Goal: Book appointment/travel/reservation

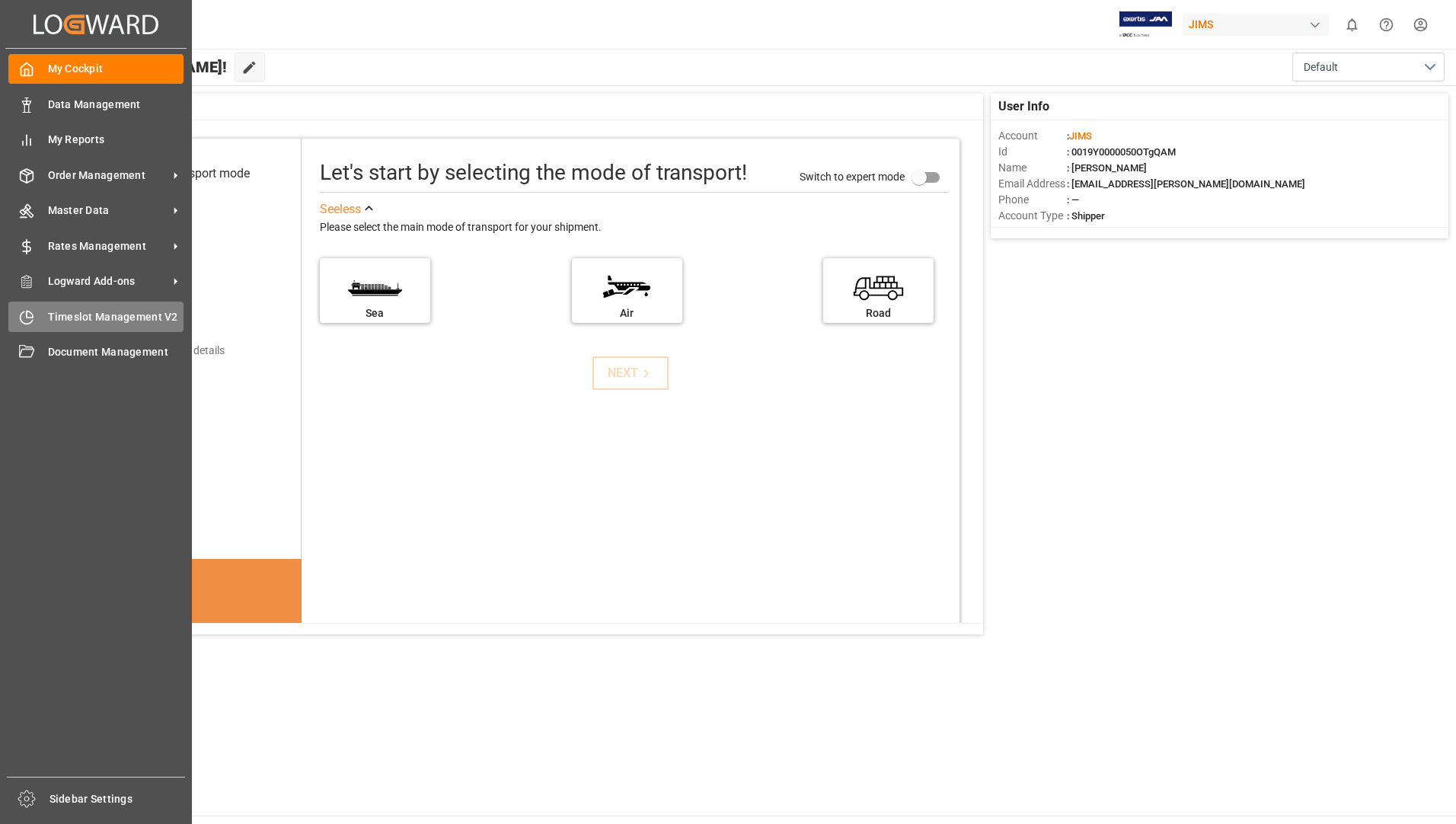
click at [94, 322] on span "Timeslot Management V2" at bounding box center [116, 316] width 136 height 16
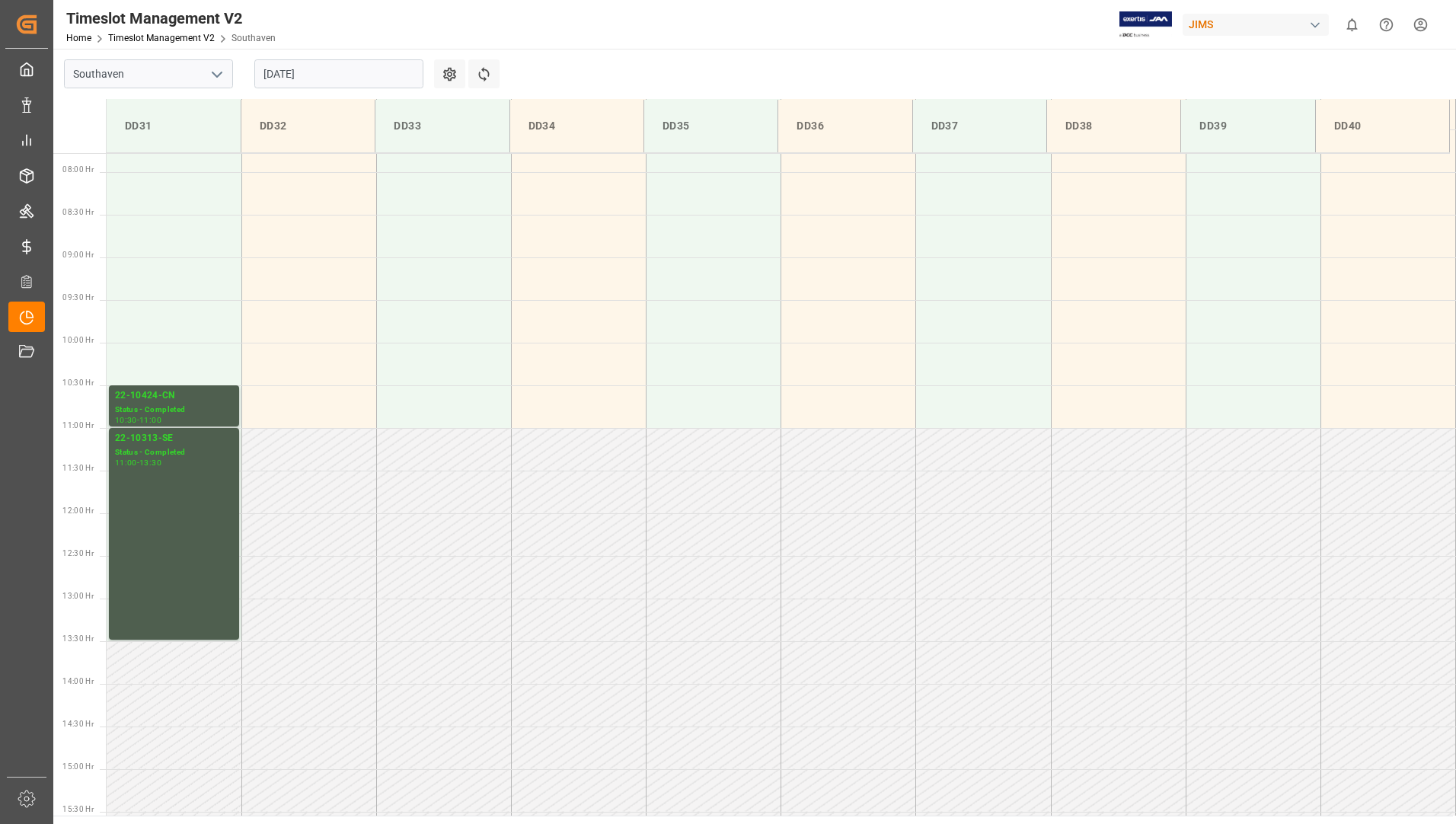
scroll to position [652, 0]
click at [309, 74] on input "[DATE]" at bounding box center [339, 73] width 169 height 29
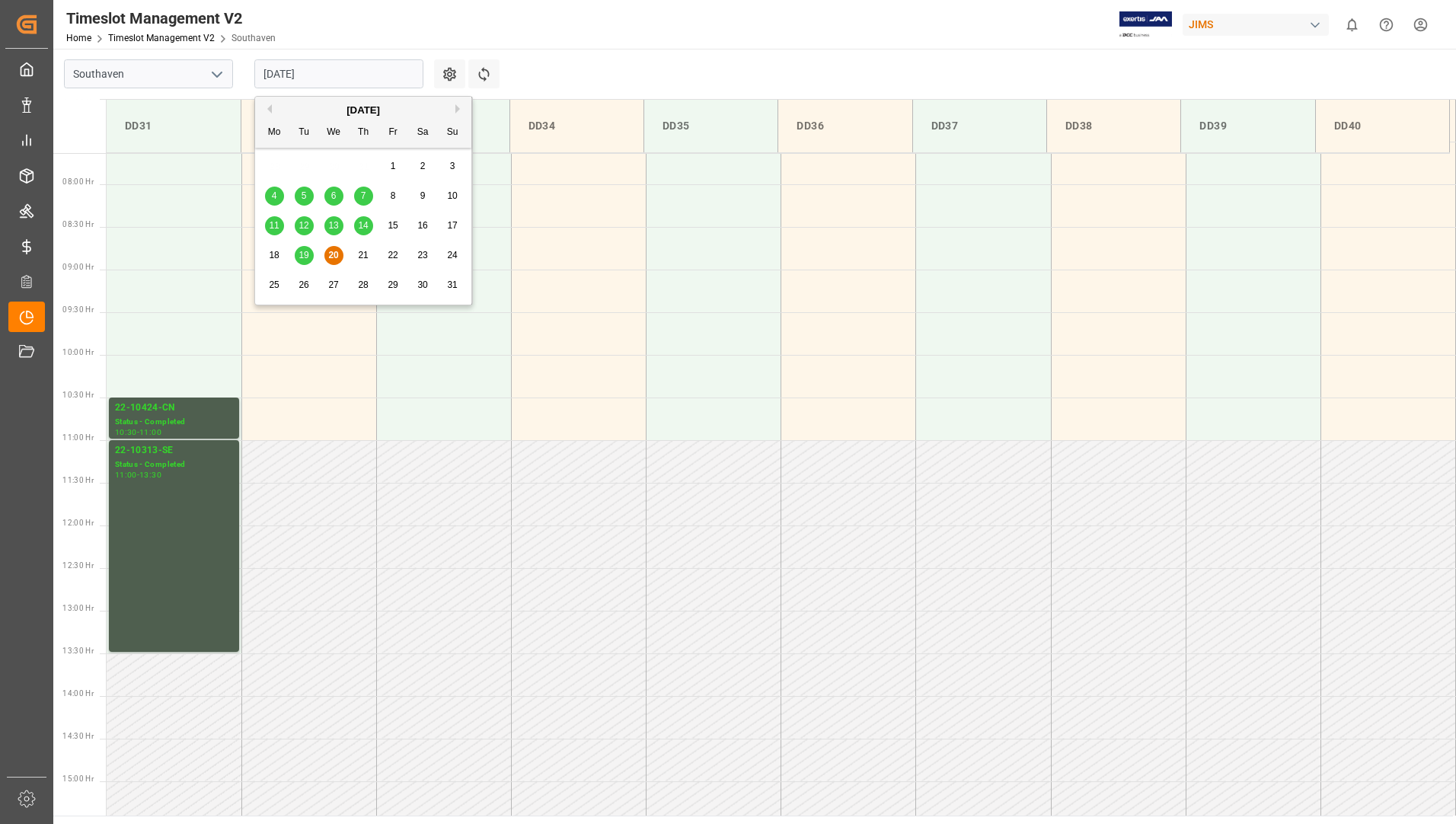
click at [330, 248] on div "20" at bounding box center [334, 255] width 19 height 18
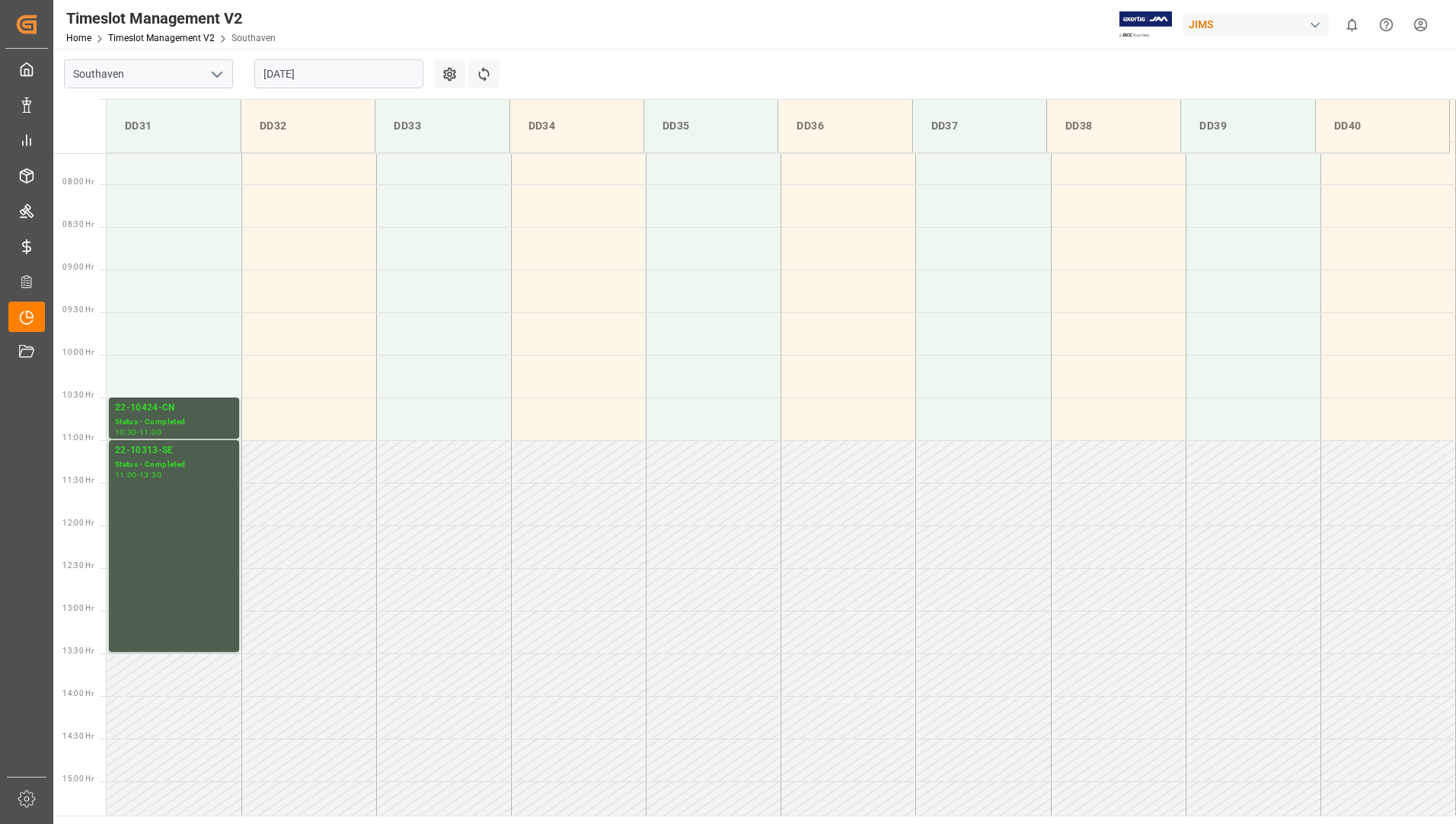
click at [363, 72] on input "[DATE]" at bounding box center [339, 73] width 169 height 29
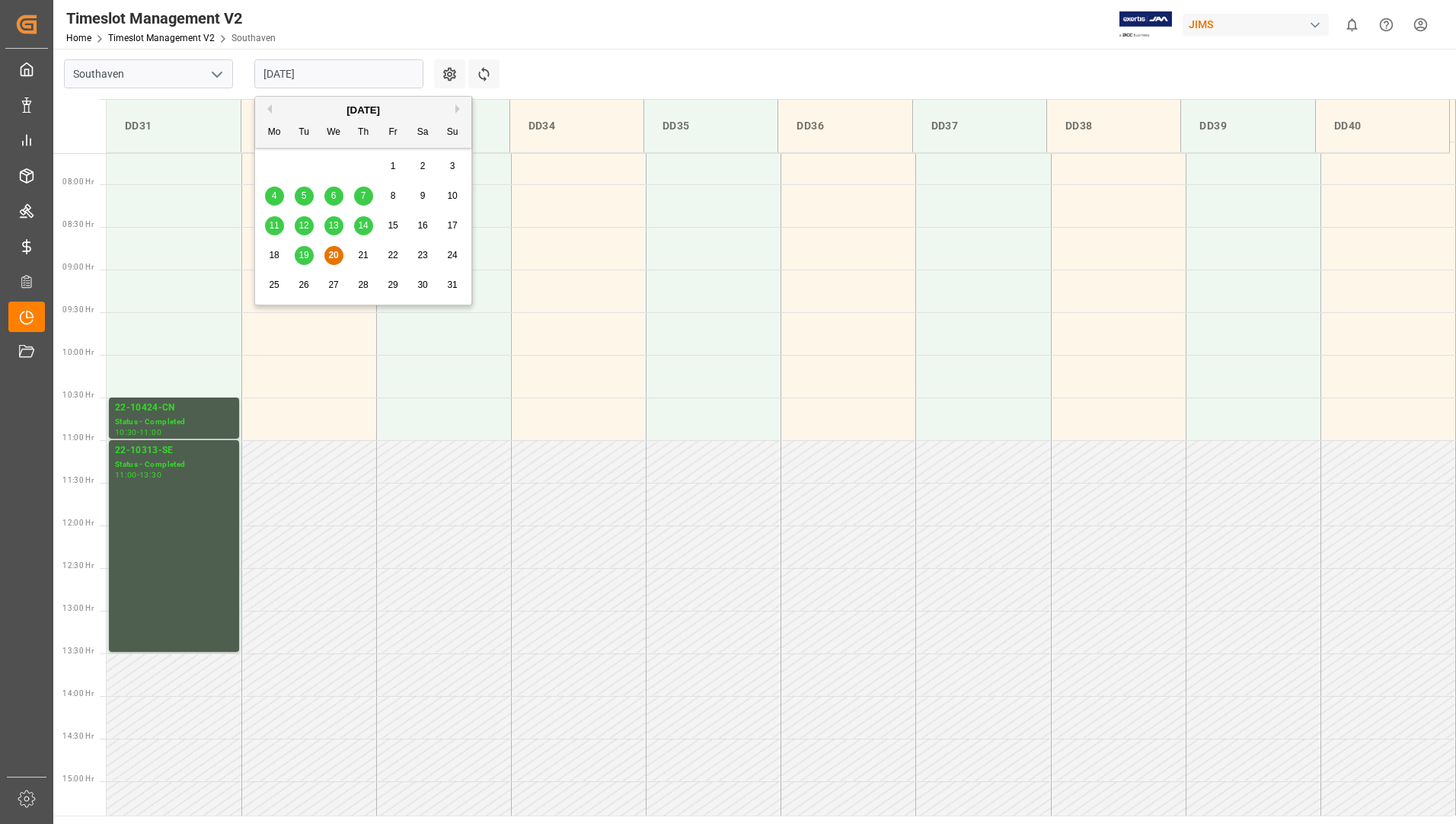
click at [364, 249] on div "21" at bounding box center [363, 255] width 19 height 18
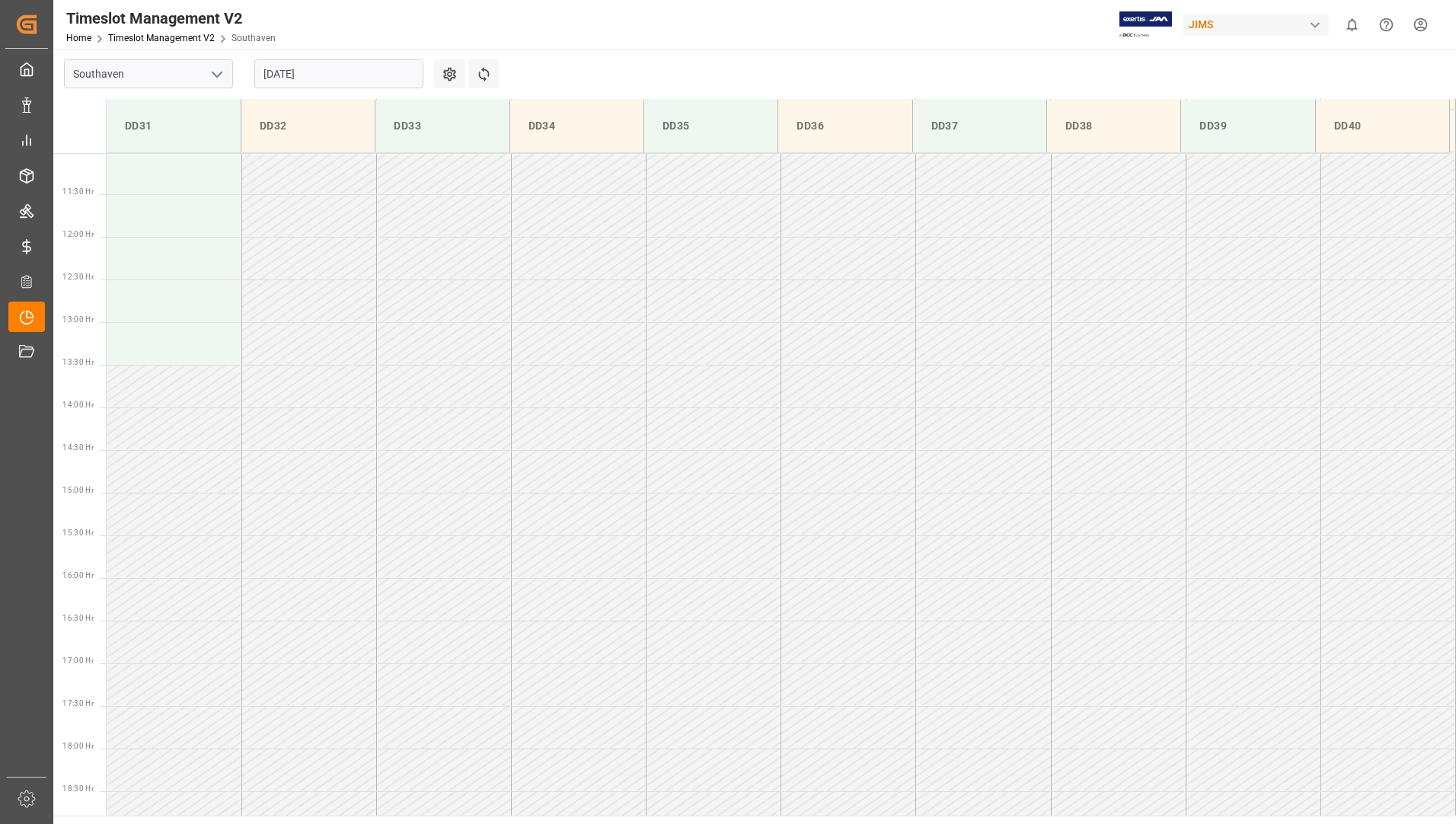
scroll to position [1185, 0]
